Goal: Task Accomplishment & Management: Manage account settings

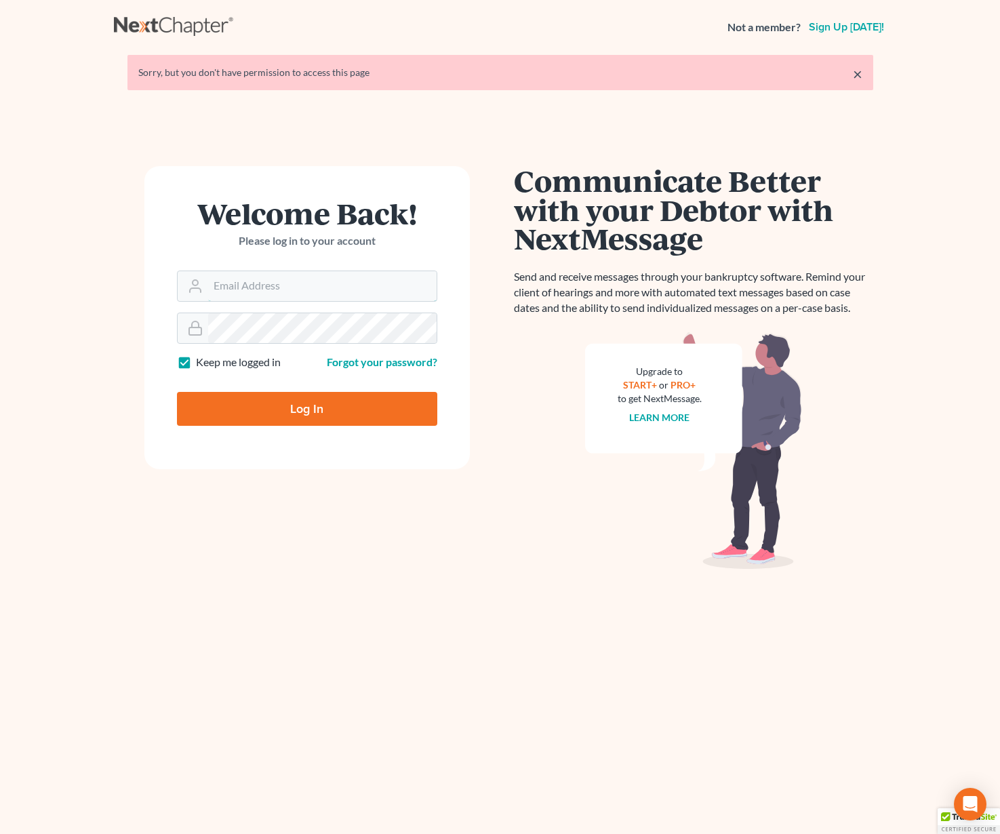
type input "bjlambert@lincolnlegal.org"
type input "Thinking..."
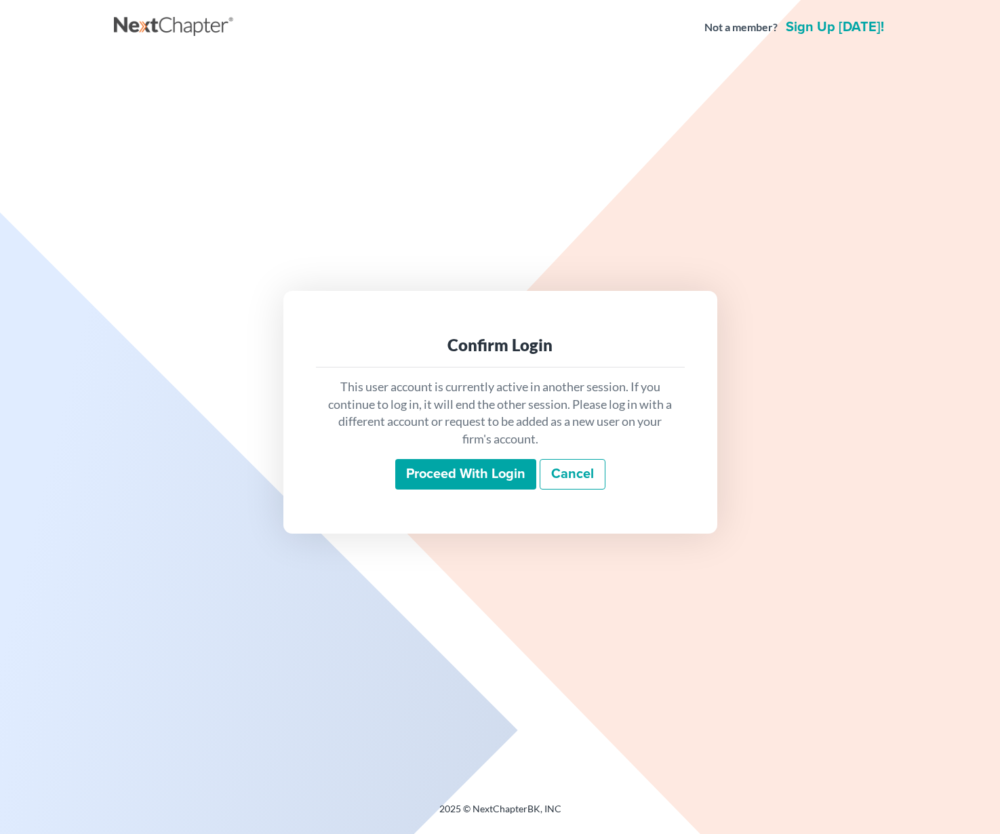
click at [330, 401] on p "This user account is currently active in another session. If you continue to lo…" at bounding box center [500, 413] width 347 height 70
click at [487, 462] on input "Proceed with login" at bounding box center [465, 474] width 141 height 31
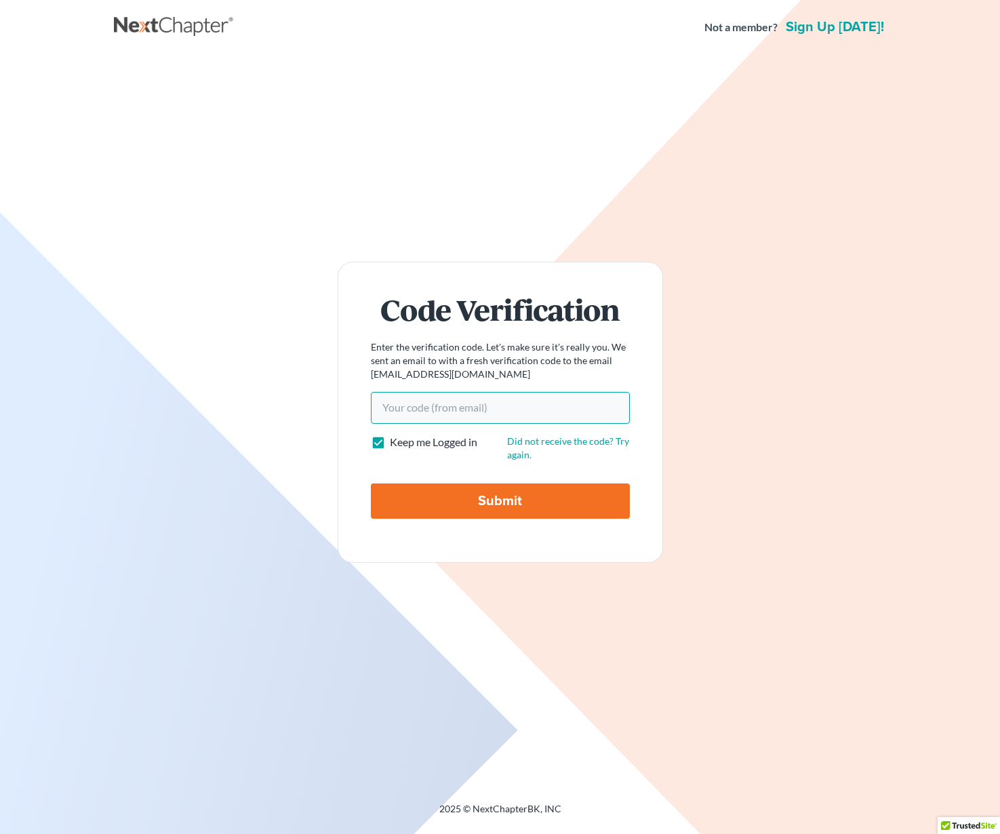
click at [465, 395] on input "Your code(from email)" at bounding box center [500, 407] width 259 height 31
paste input "a446ae"
type input "bjlambert@lincolnlegal.orga446ae"
type input "Thinking..."
click at [512, 409] on input "Your code(from email)" at bounding box center [500, 407] width 259 height 31
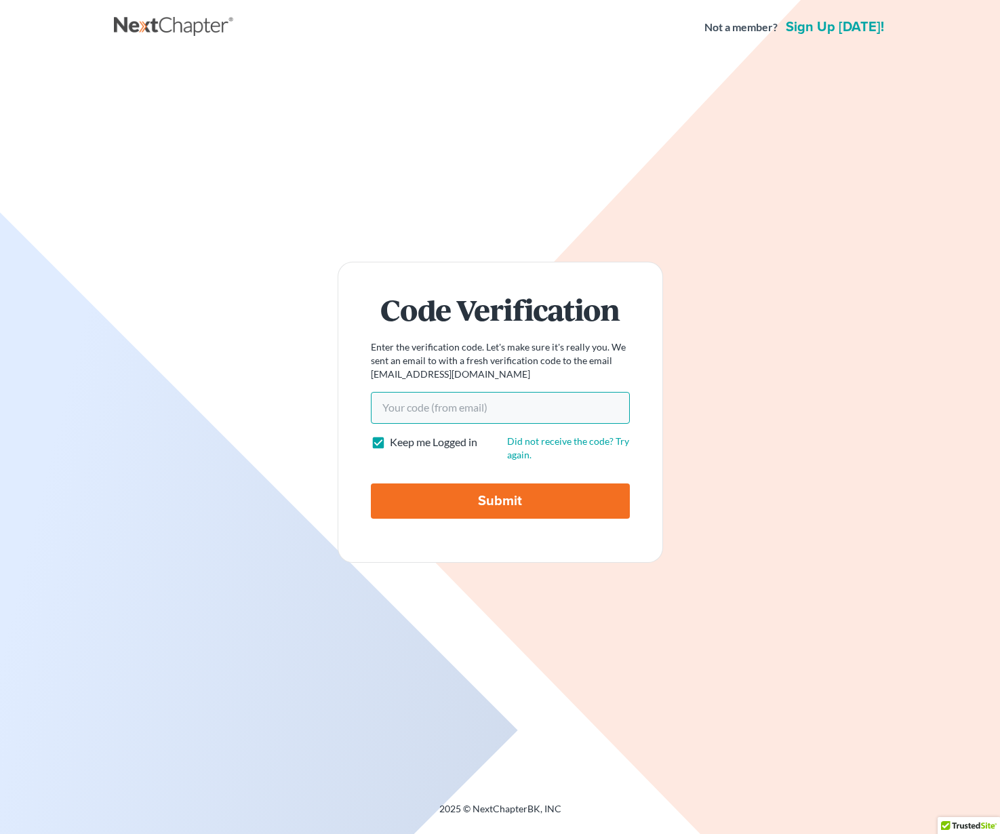
paste input "a446ae"
type input "a446ae"
click at [480, 491] on input "Submit" at bounding box center [500, 500] width 259 height 35
type input "Thinking..."
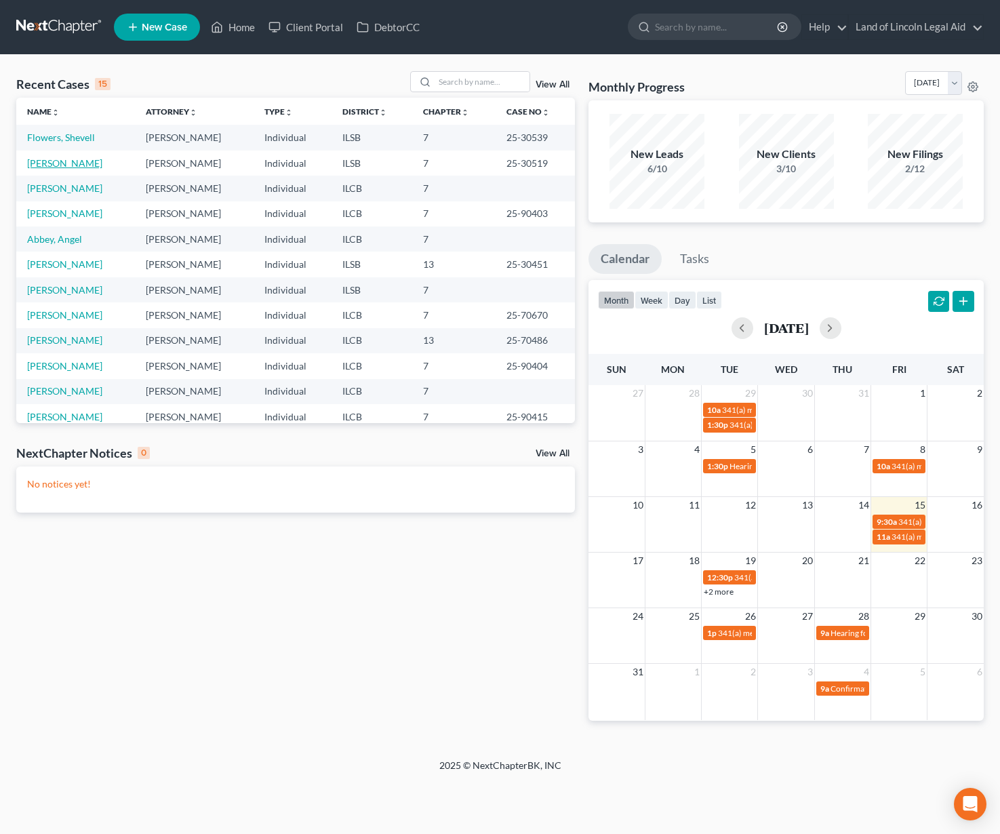
click at [70, 163] on link "[PERSON_NAME]" at bounding box center [64, 163] width 75 height 12
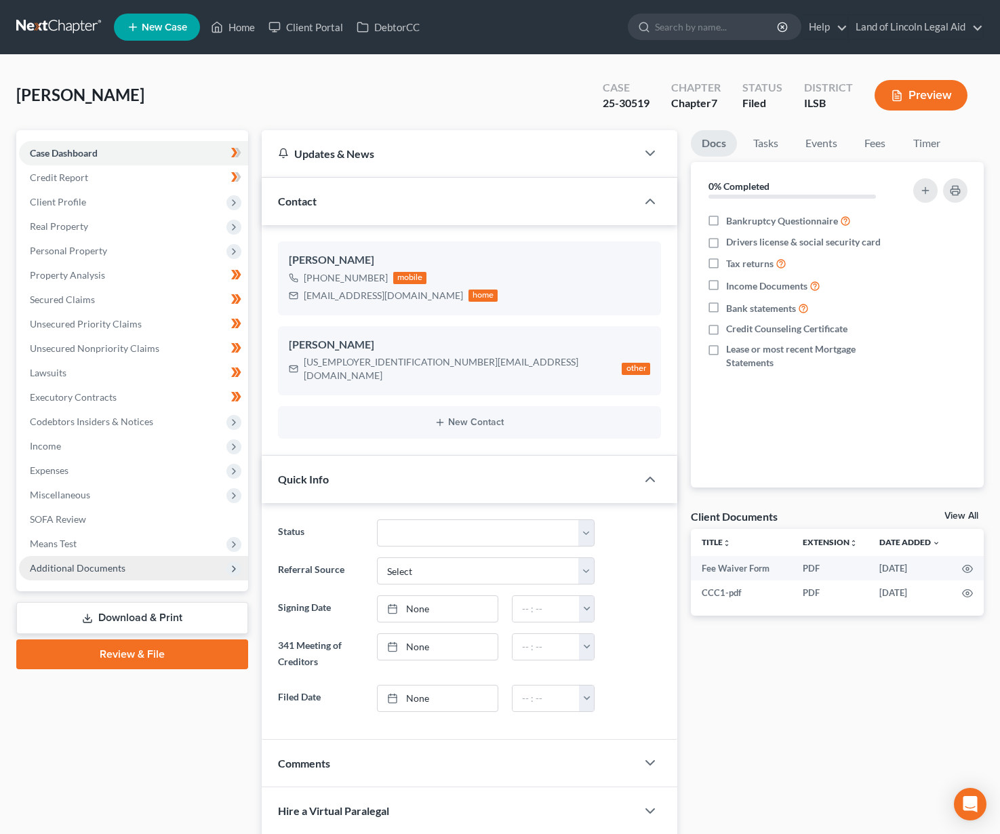
click at [84, 569] on span "Additional Documents" at bounding box center [78, 568] width 96 height 12
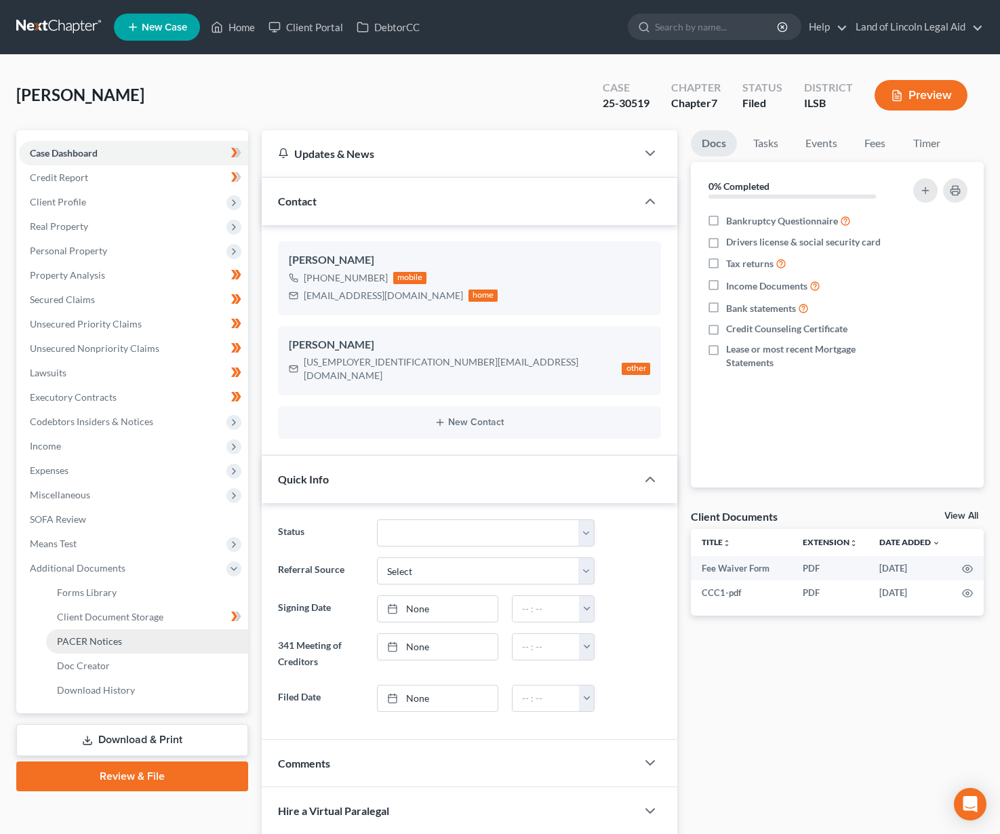
drag, startPoint x: 96, startPoint y: 639, endPoint x: 220, endPoint y: 116, distance: 537.0
click at [96, 639] on span "PACER Notices" at bounding box center [89, 641] width 65 height 12
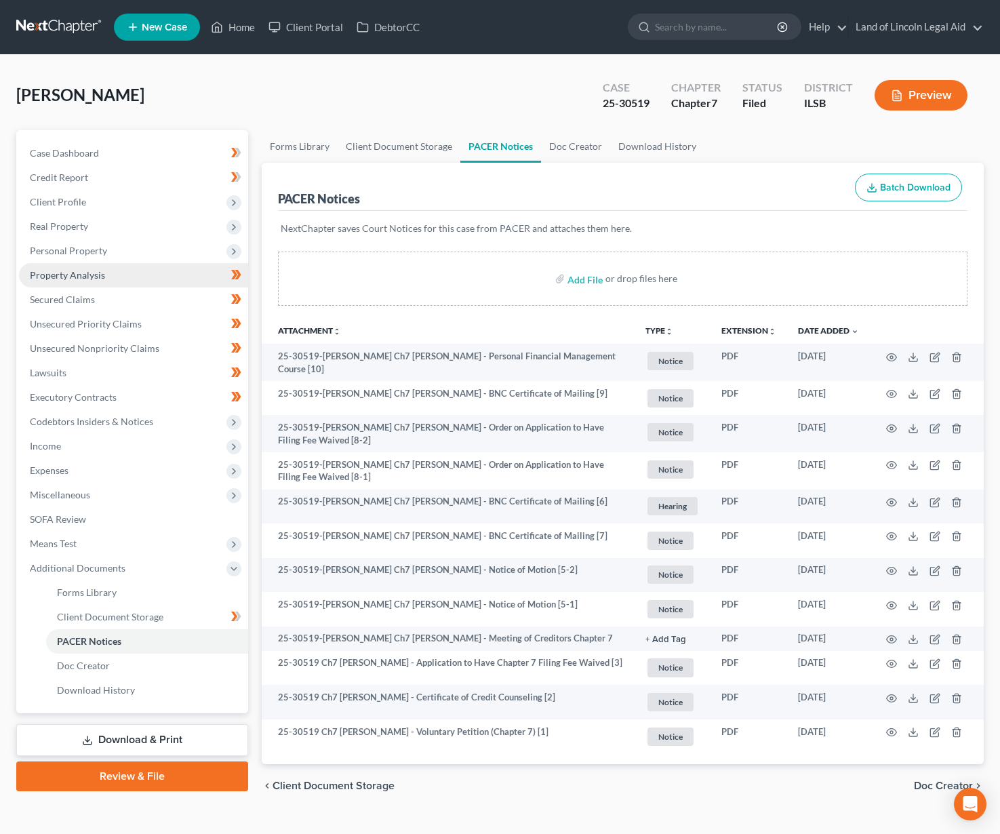
click at [77, 282] on link "Property Analysis" at bounding box center [133, 275] width 229 height 24
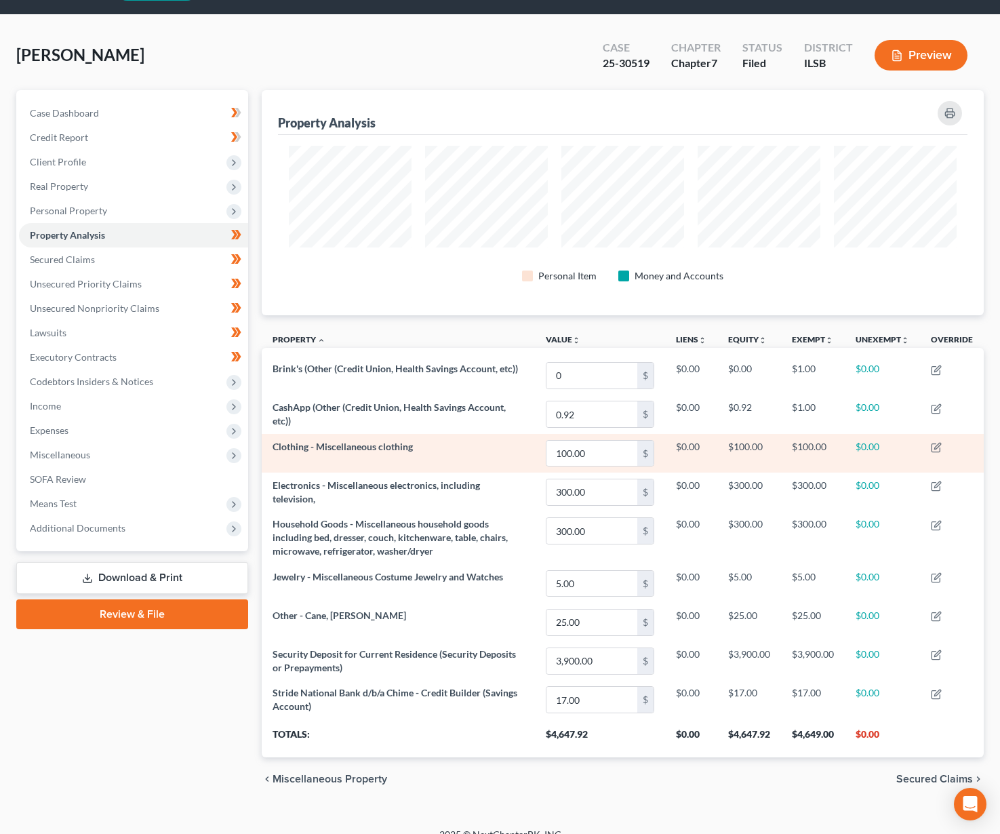
scroll to position [58, 0]
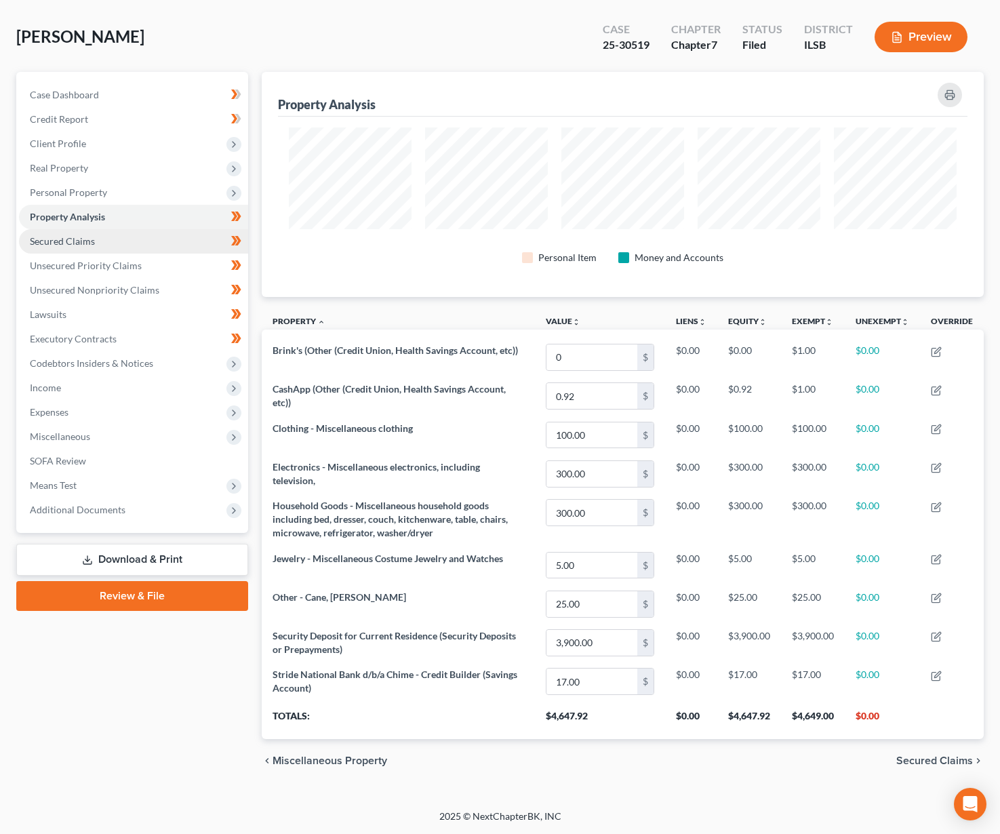
click at [99, 240] on link "Secured Claims" at bounding box center [133, 241] width 229 height 24
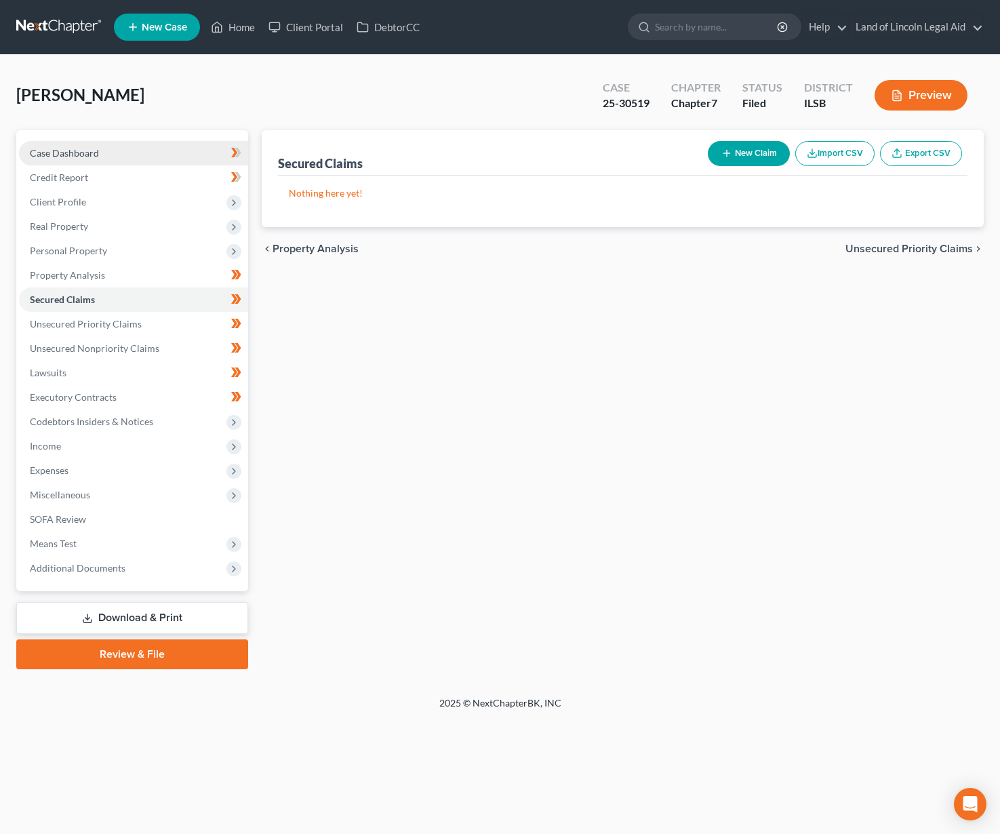
click at [102, 151] on link "Case Dashboard" at bounding box center [133, 153] width 229 height 24
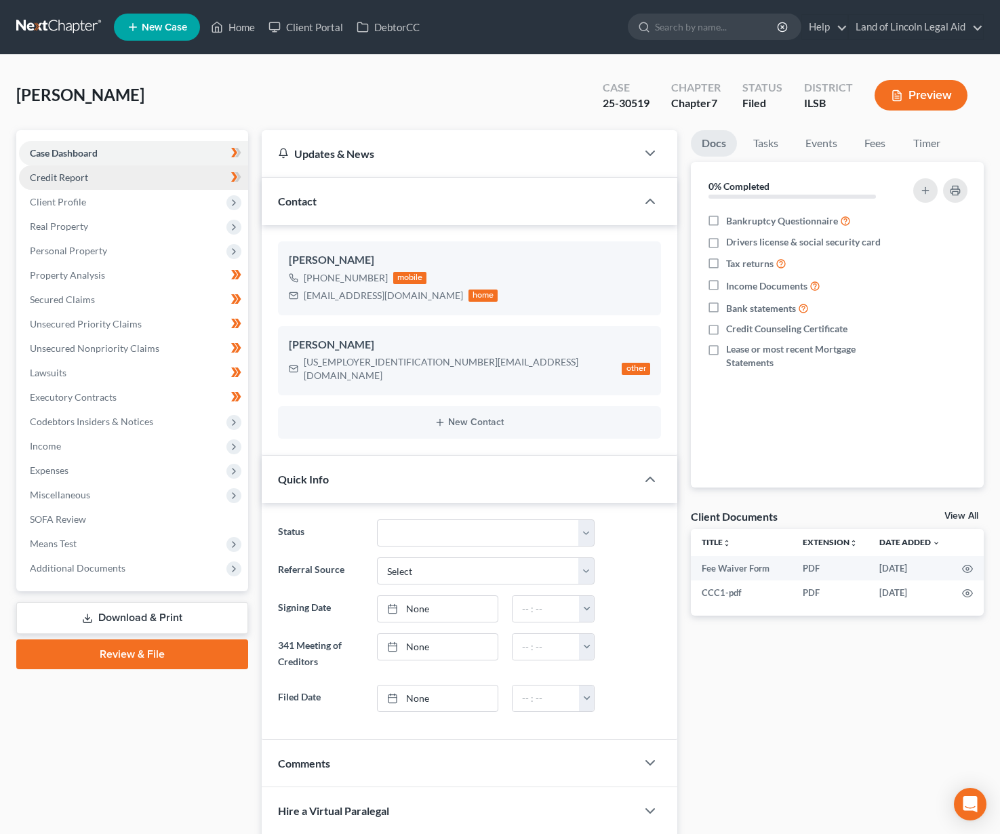
click at [84, 177] on span "Credit Report" at bounding box center [59, 177] width 58 height 12
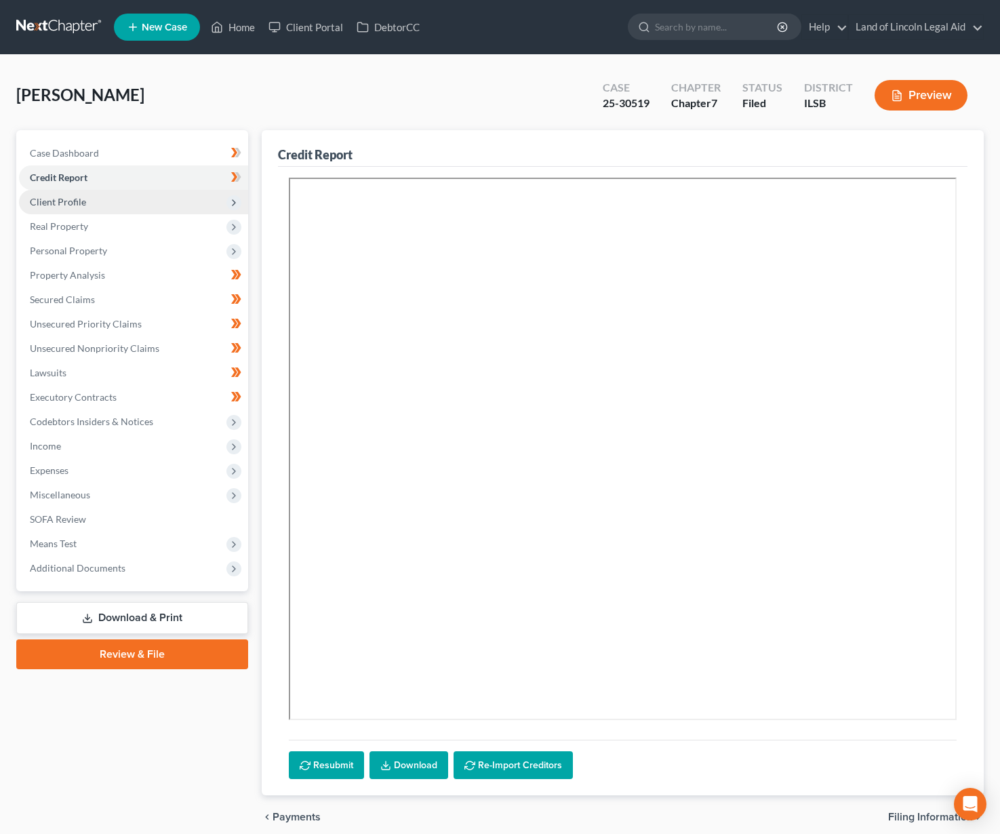
click at [92, 199] on span "Client Profile" at bounding box center [133, 202] width 229 height 24
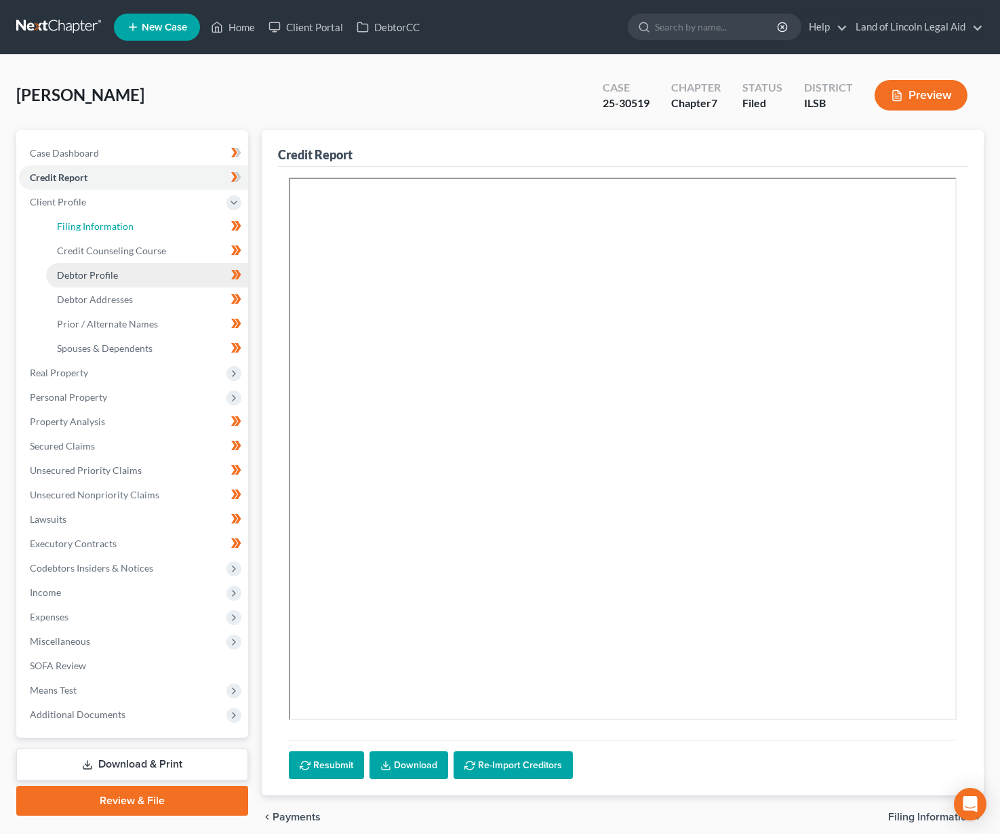
drag, startPoint x: 91, startPoint y: 235, endPoint x: 91, endPoint y: 267, distance: 32.5
click at [91, 235] on link "Filing Information" at bounding box center [147, 226] width 202 height 24
select select "1"
select select "0"
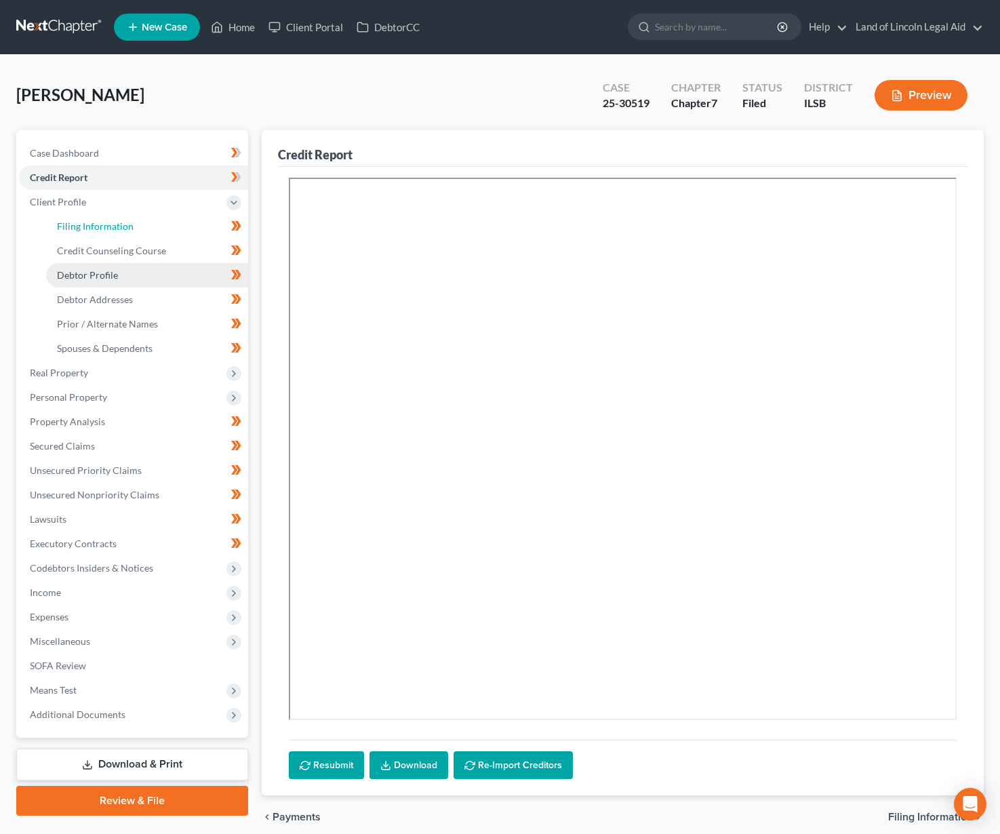
select select "14"
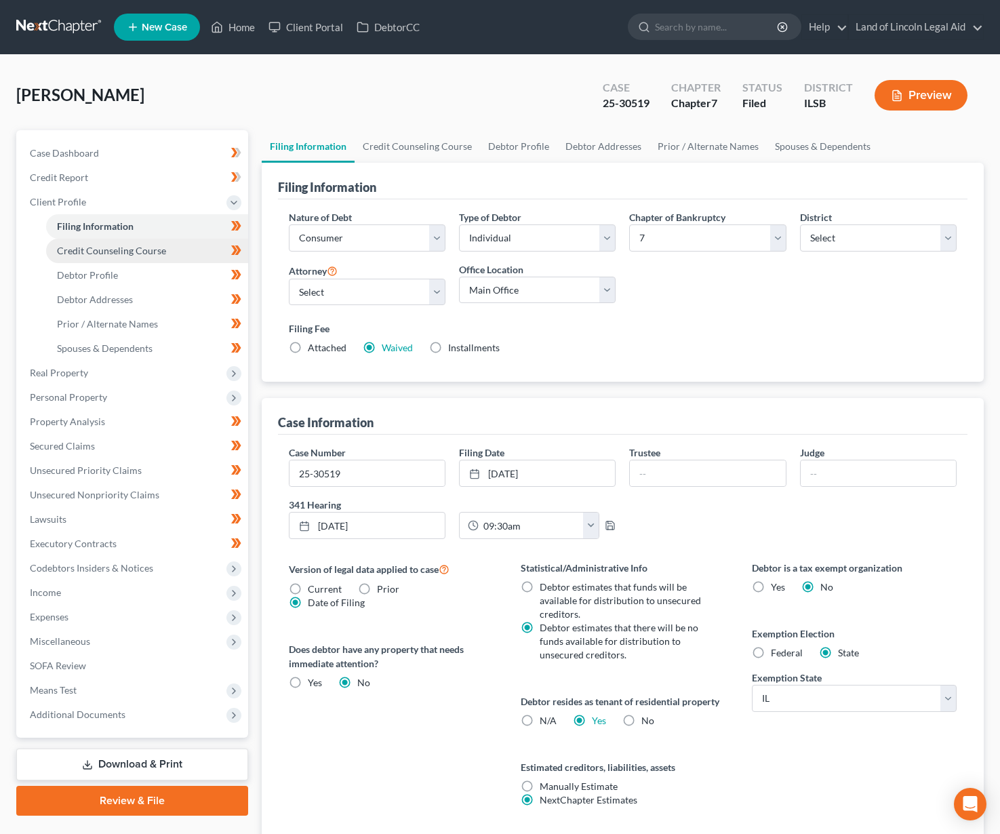
click at [88, 254] on span "Credit Counseling Course" at bounding box center [111, 251] width 109 height 12
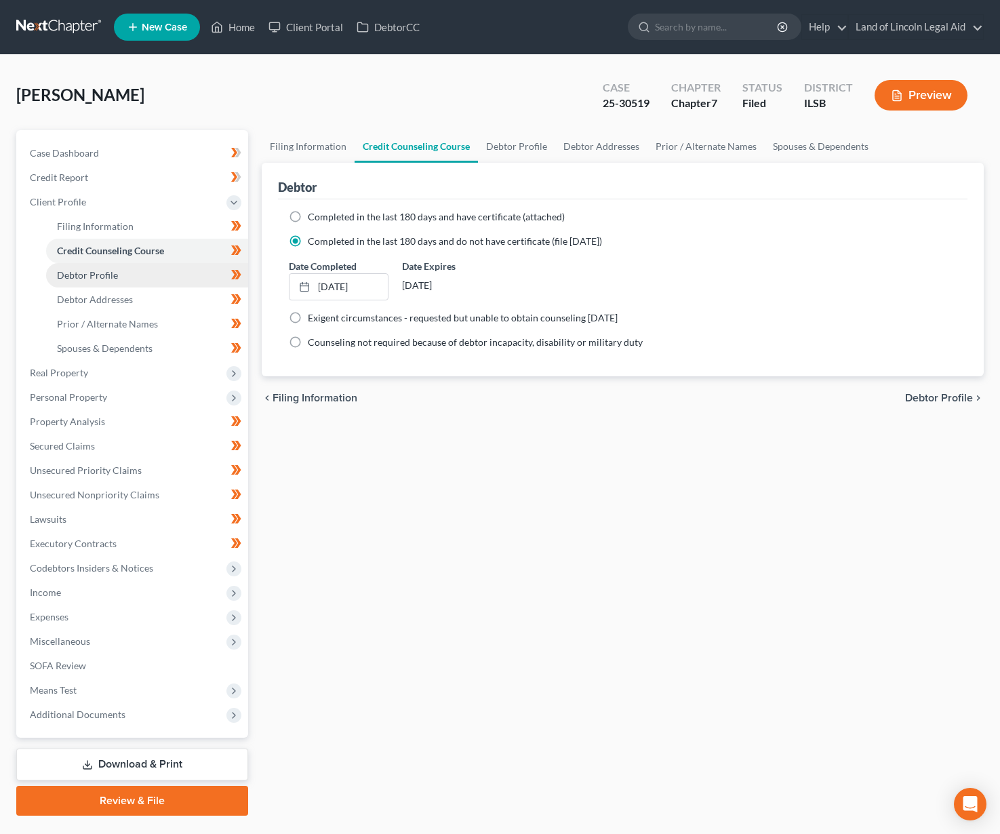
click at [84, 279] on span "Debtor Profile" at bounding box center [87, 275] width 61 height 12
select select "4"
select select "2"
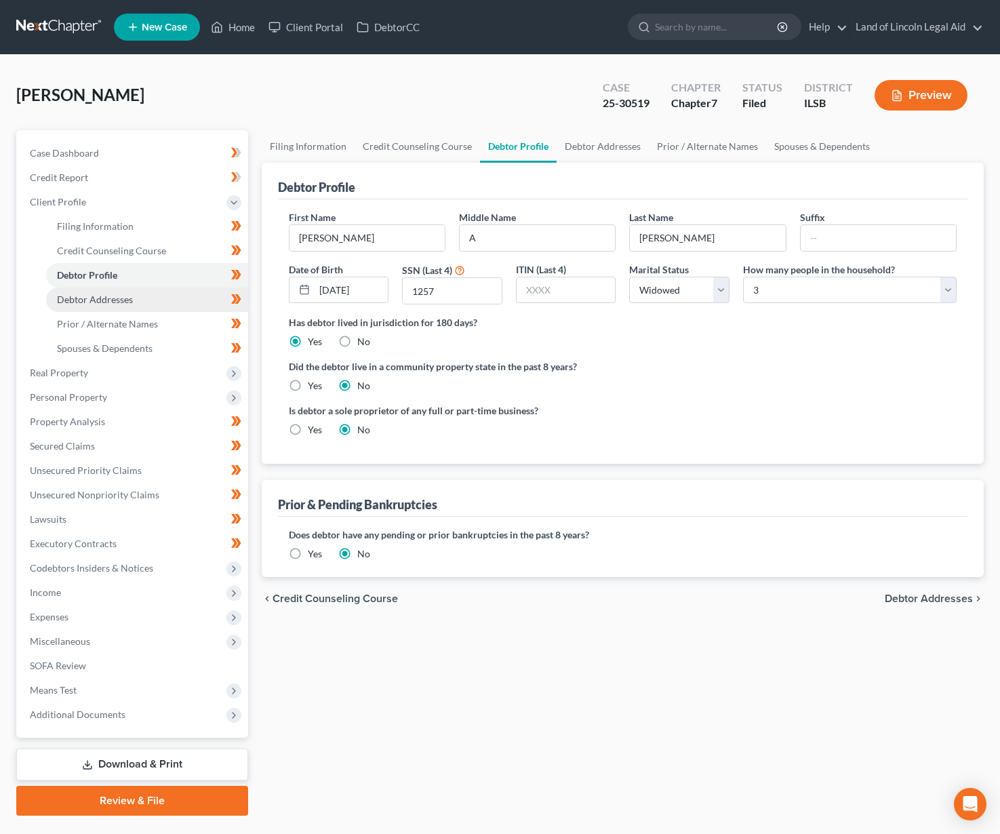
click at [89, 302] on span "Debtor Addresses" at bounding box center [95, 300] width 76 height 12
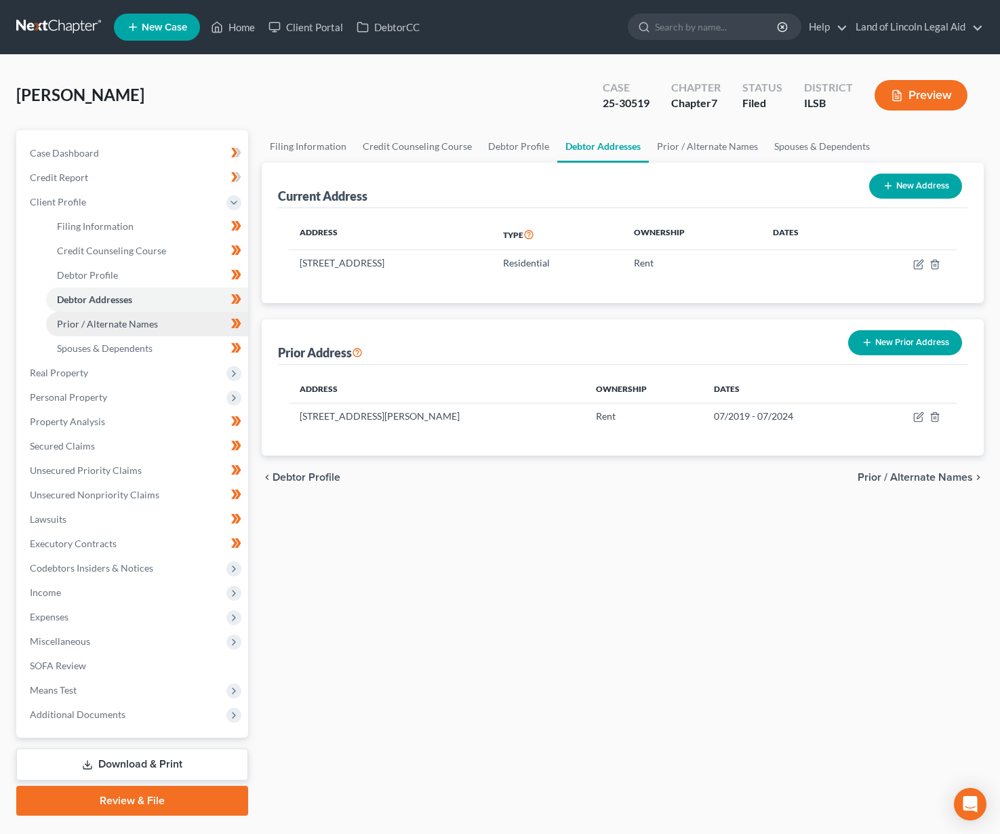
click at [87, 326] on span "Prior / Alternate Names" at bounding box center [107, 324] width 101 height 12
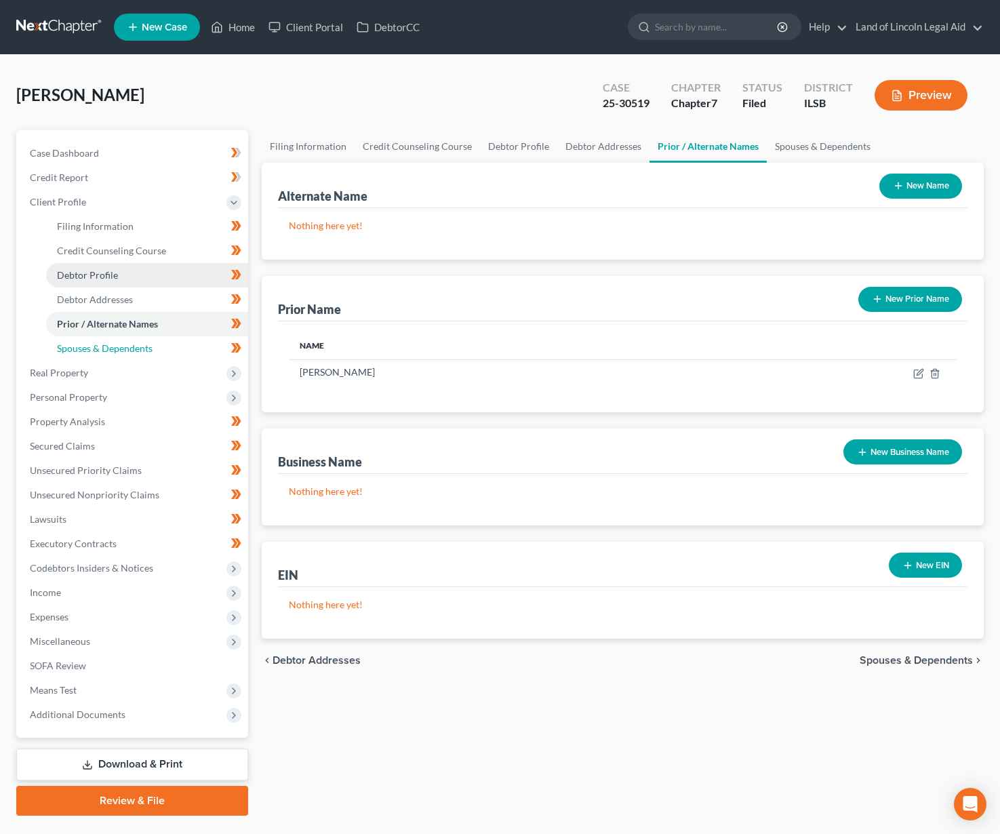
drag, startPoint x: 98, startPoint y: 349, endPoint x: 105, endPoint y: 284, distance: 65.5
click at [98, 349] on span "Spouses & Dependents" at bounding box center [105, 348] width 96 height 12
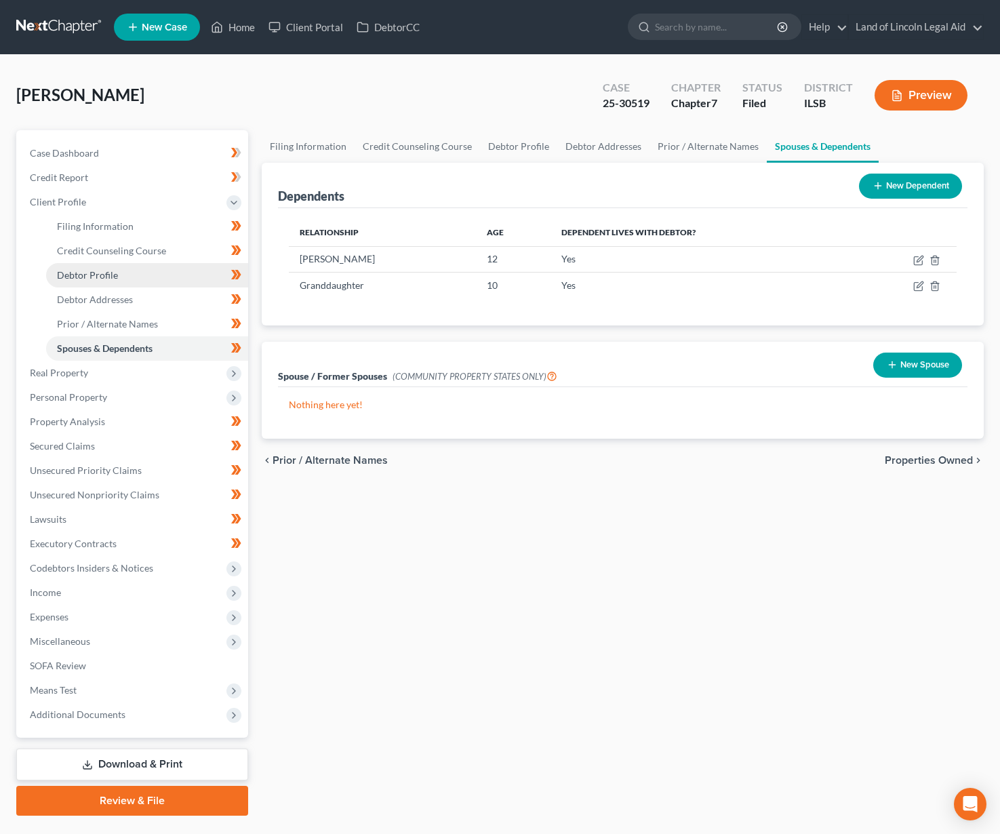
click at [104, 280] on span "Debtor Profile" at bounding box center [87, 275] width 61 height 12
select select "4"
select select "2"
